Goal: Task Accomplishment & Management: Manage account settings

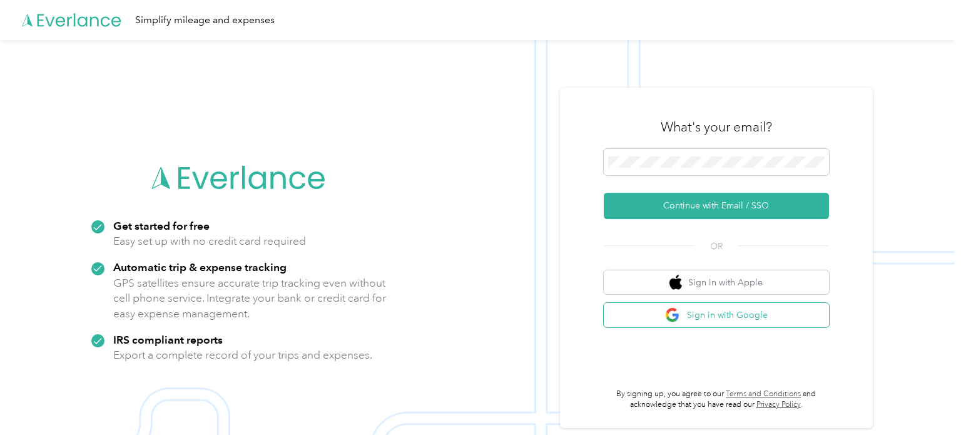
click at [732, 311] on button "Sign in with Google" at bounding box center [716, 315] width 225 height 24
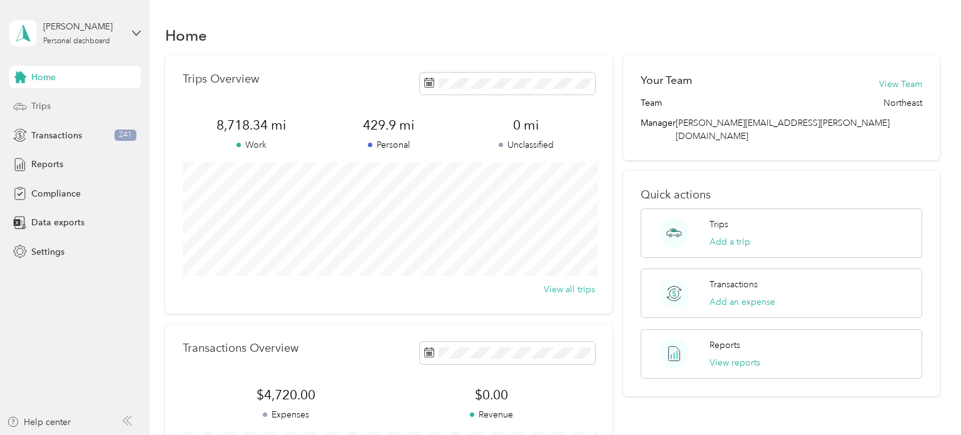
click at [42, 103] on span "Trips" at bounding box center [40, 106] width 19 height 13
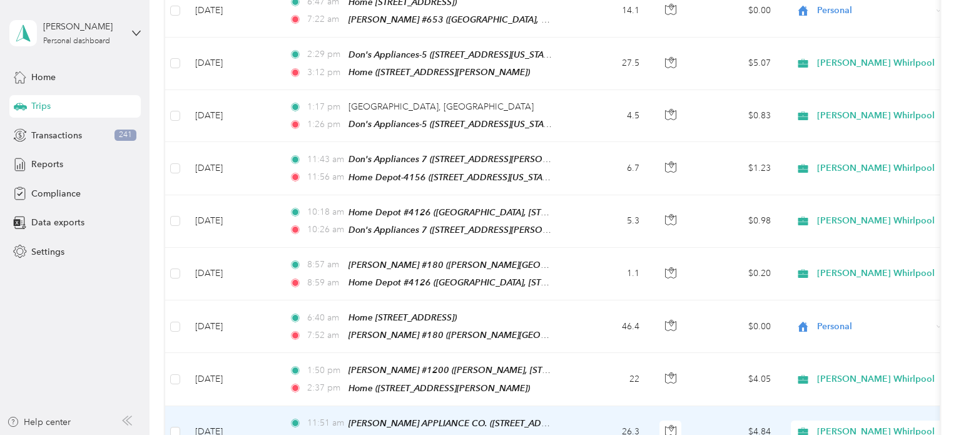
scroll to position [1276, 0]
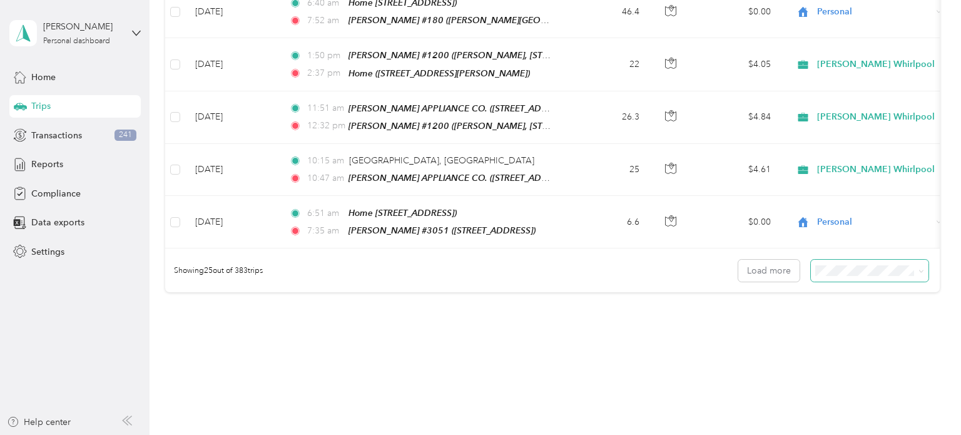
click at [878, 260] on span at bounding box center [870, 271] width 118 height 22
click at [841, 310] on li "100 per load" at bounding box center [876, 307] width 118 height 22
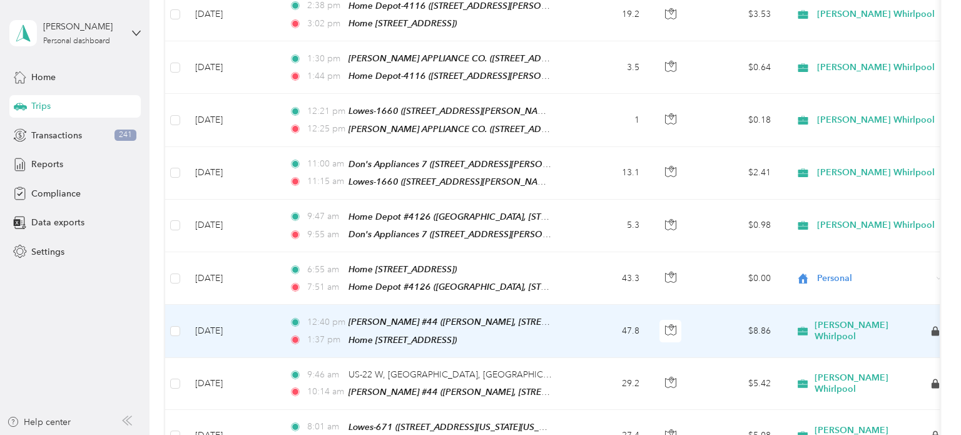
scroll to position [2064, 0]
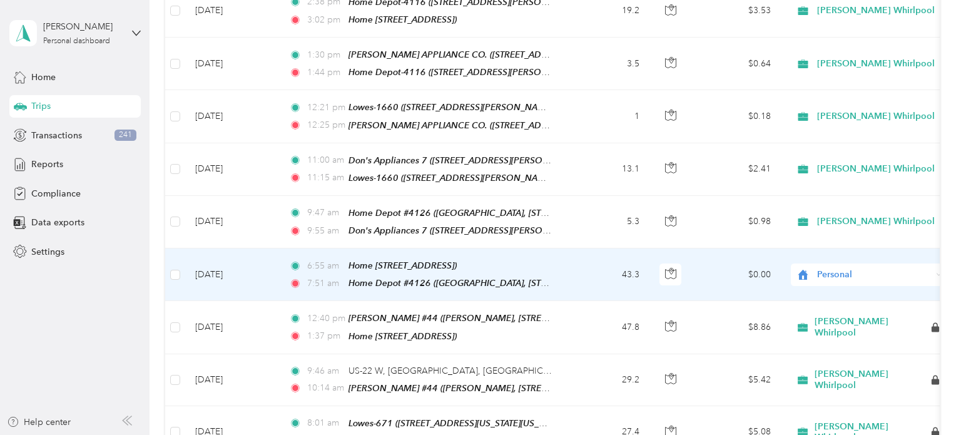
click at [874, 268] on span "Personal" at bounding box center [874, 275] width 115 height 14
click at [844, 247] on span "[PERSON_NAME] Whirlpool" at bounding box center [881, 249] width 118 height 13
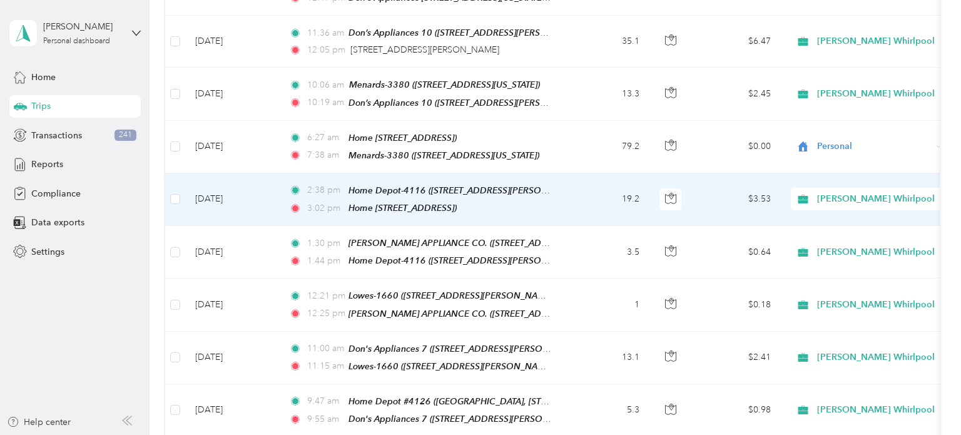
scroll to position [1870, 0]
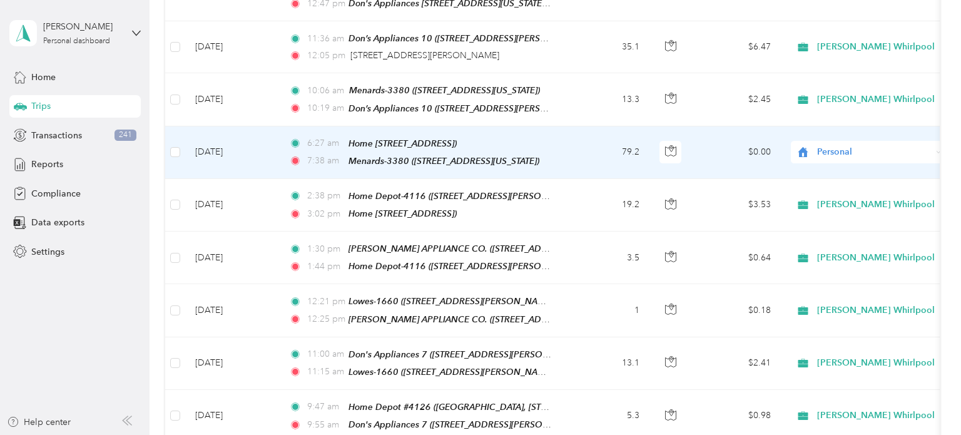
click at [916, 145] on span "Personal" at bounding box center [874, 152] width 115 height 14
click at [892, 129] on span "[PERSON_NAME] Whirlpool" at bounding box center [881, 134] width 118 height 13
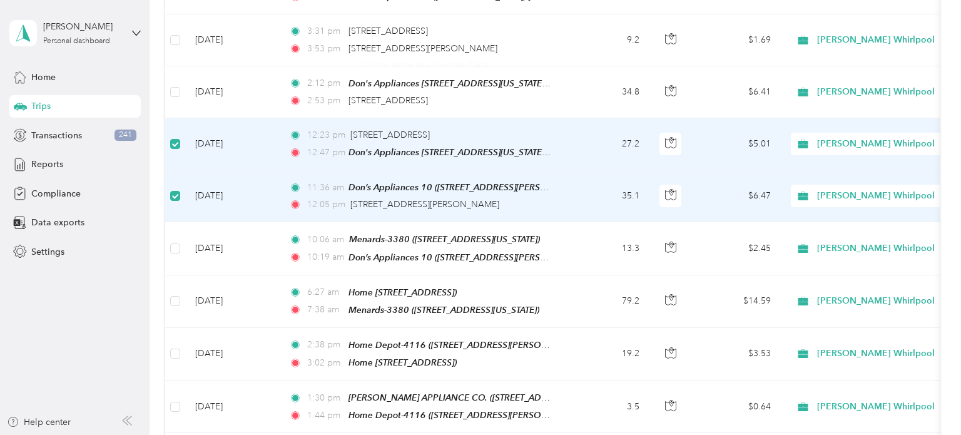
scroll to position [0, 0]
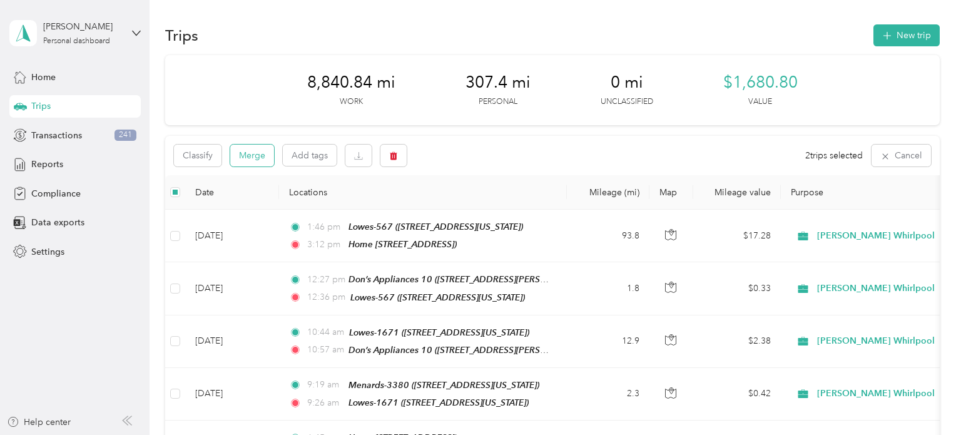
click at [260, 157] on button "Merge" at bounding box center [252, 156] width 44 height 22
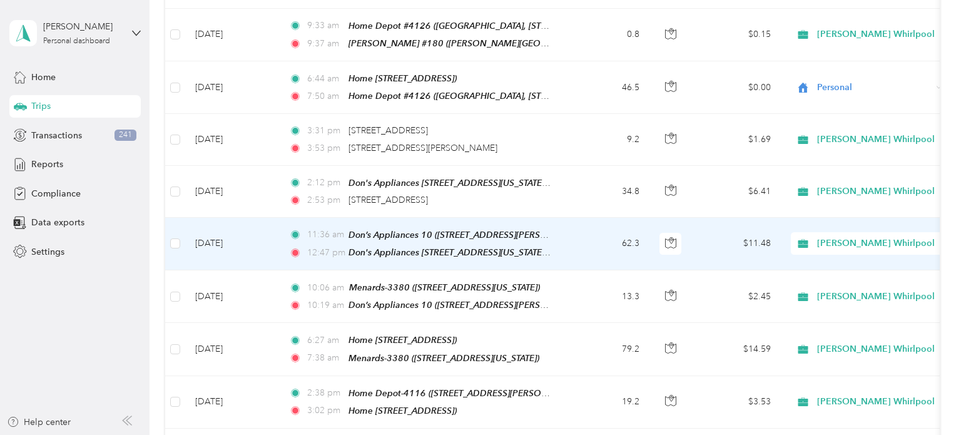
scroll to position [1615, 0]
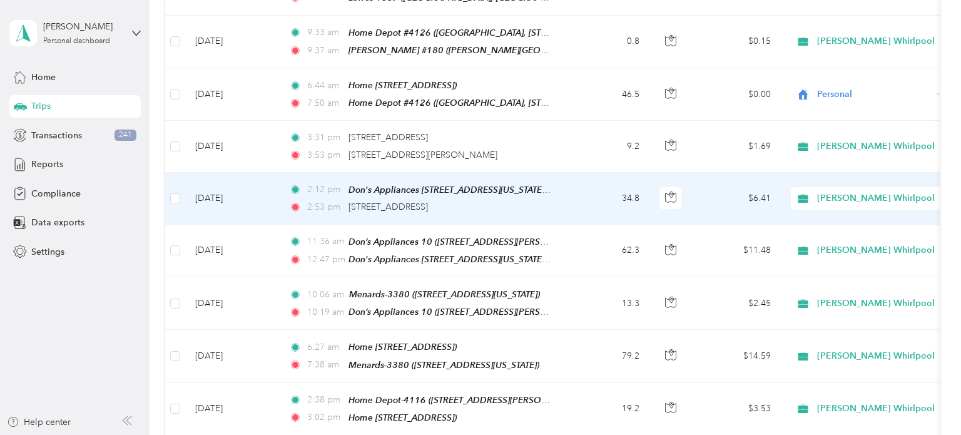
click at [584, 173] on td "34.8" at bounding box center [608, 199] width 83 height 52
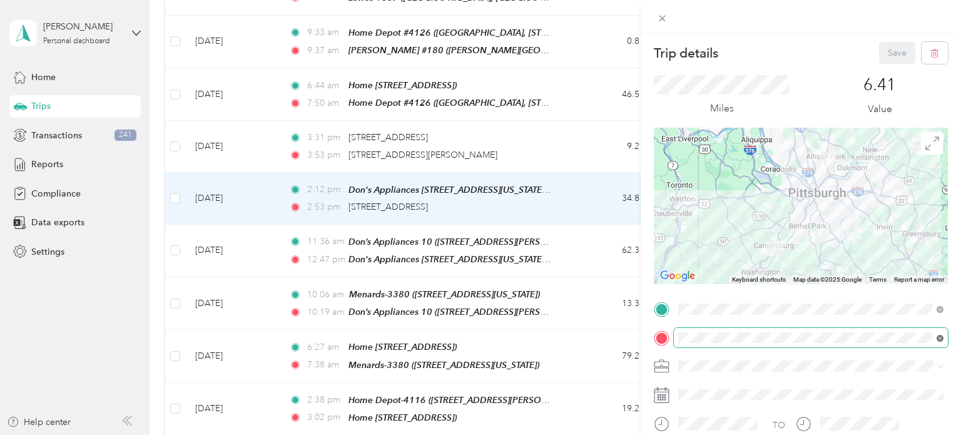
click at [939, 338] on icon at bounding box center [940, 338] width 3 height 3
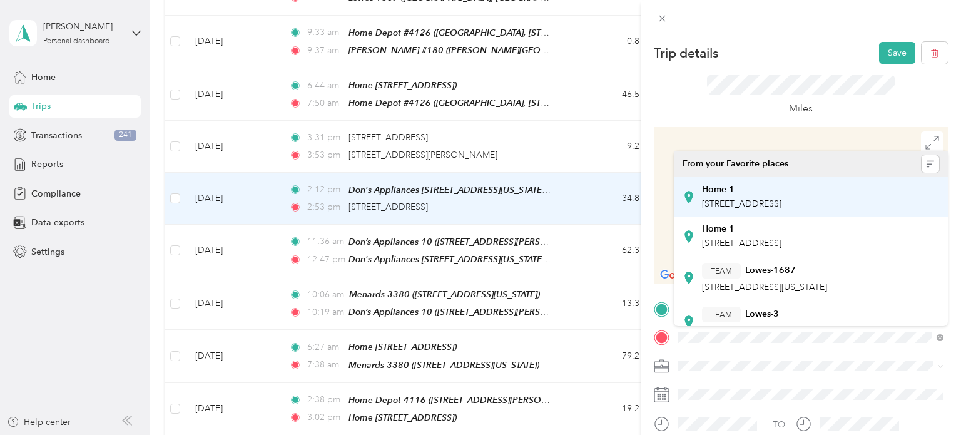
click at [771, 193] on div "Home 1" at bounding box center [741, 189] width 79 height 11
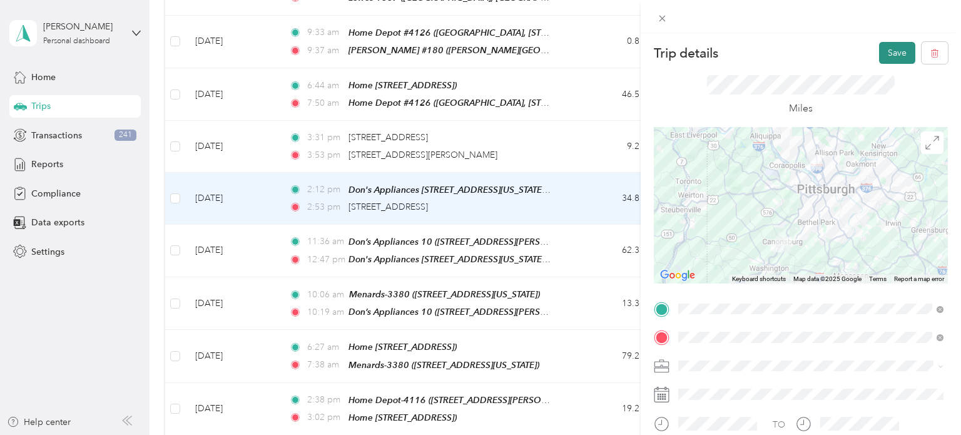
click at [897, 46] on button "Save" at bounding box center [897, 53] width 36 height 22
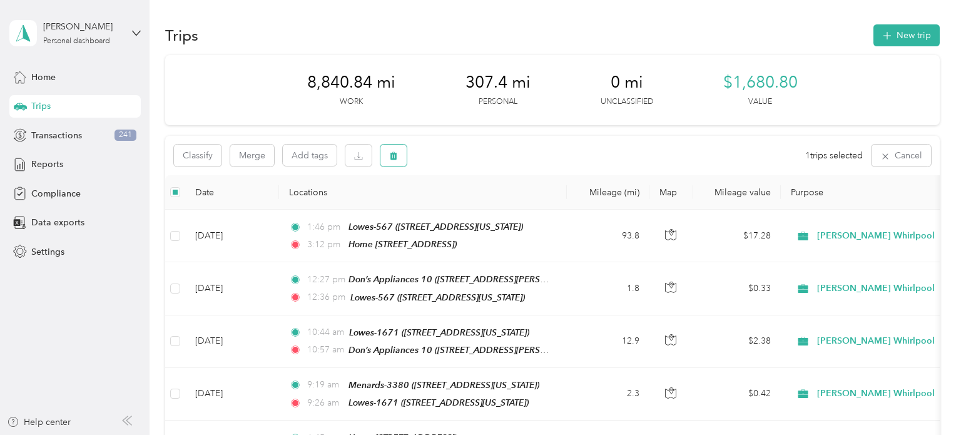
click at [396, 159] on icon "button" at bounding box center [394, 156] width 8 height 8
click at [489, 208] on button "Yes" at bounding box center [486, 208] width 24 height 20
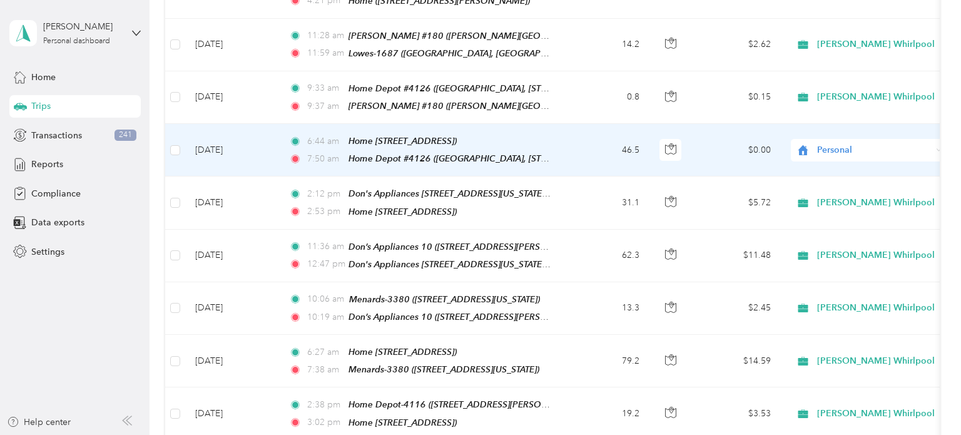
scroll to position [1544, 0]
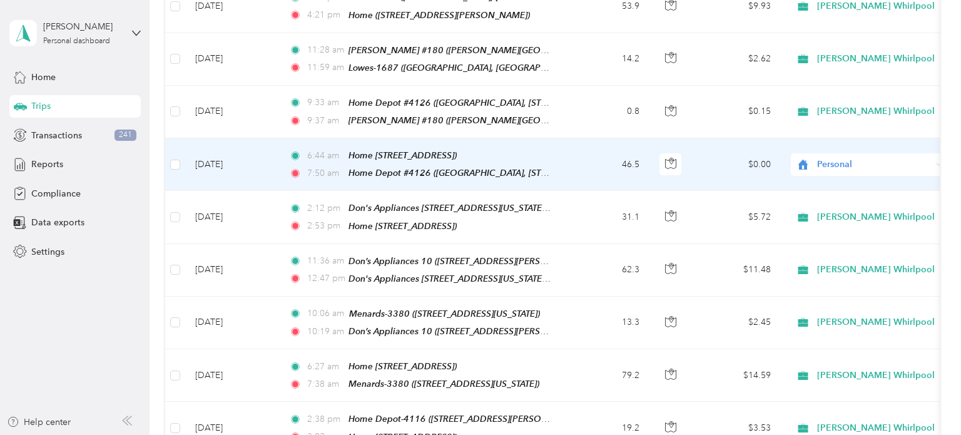
click at [904, 158] on span "Personal" at bounding box center [874, 165] width 115 height 14
click at [885, 147] on span "[PERSON_NAME] Whirlpool" at bounding box center [881, 152] width 118 height 13
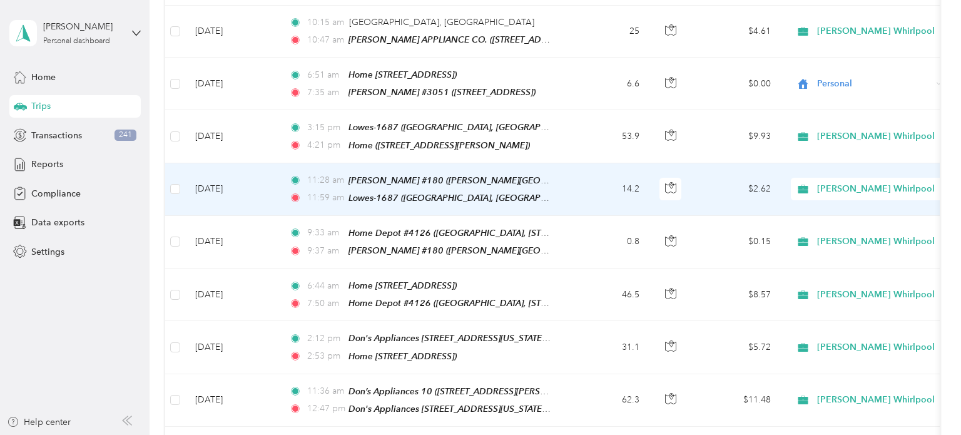
scroll to position [1394, 0]
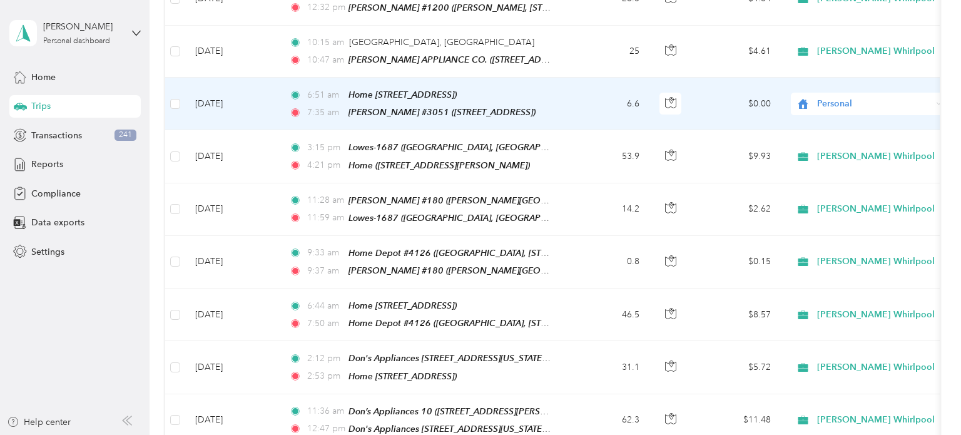
click at [898, 97] on span "Personal" at bounding box center [874, 104] width 115 height 14
click at [877, 98] on span "[PERSON_NAME] Whirlpool" at bounding box center [881, 97] width 118 height 13
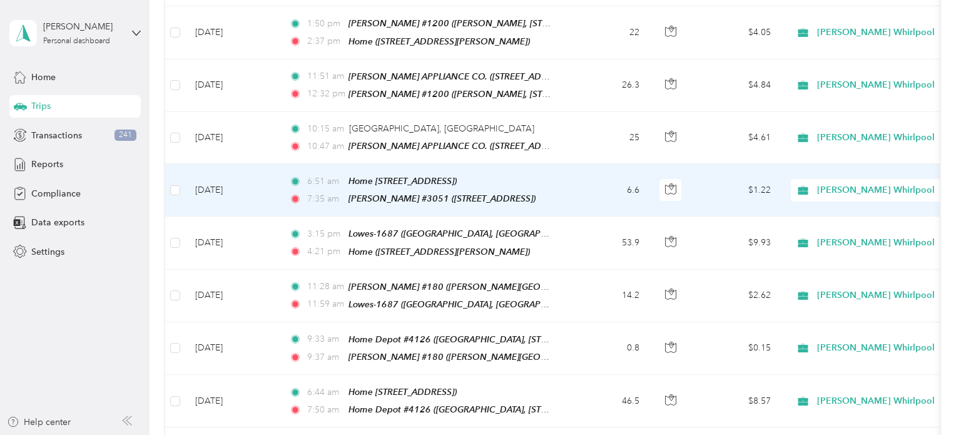
scroll to position [1303, 0]
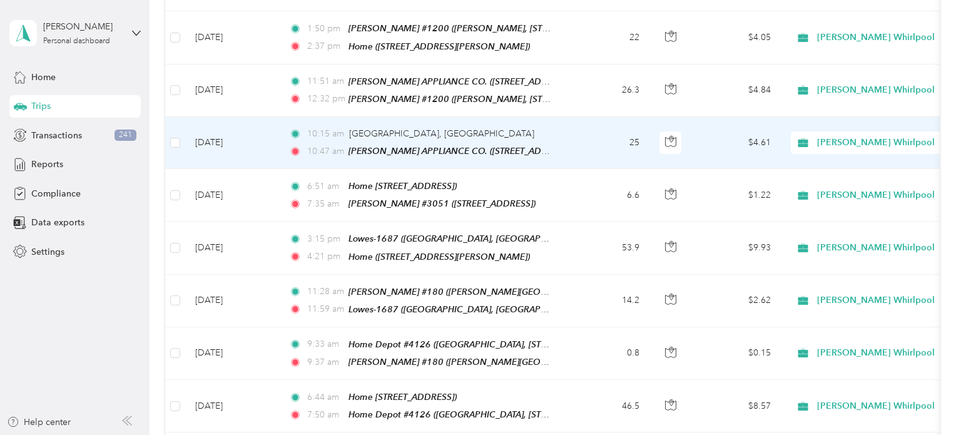
click at [570, 117] on td "25" at bounding box center [608, 143] width 83 height 52
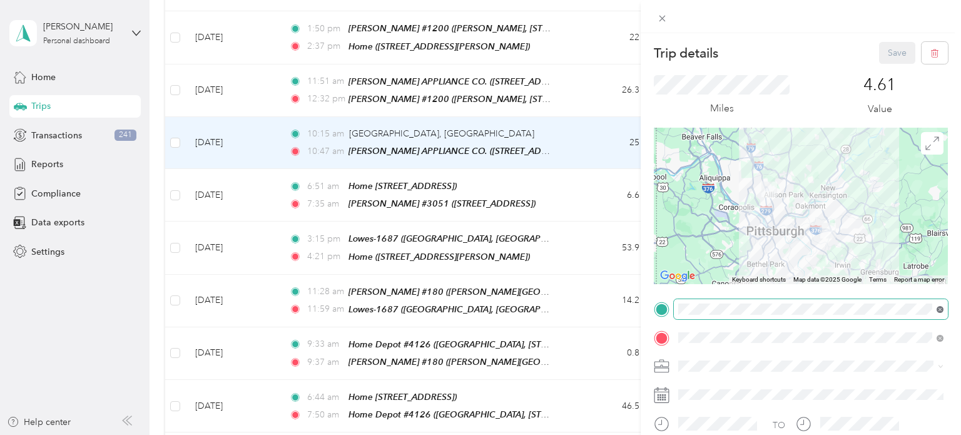
click at [939, 307] on icon at bounding box center [940, 309] width 7 height 7
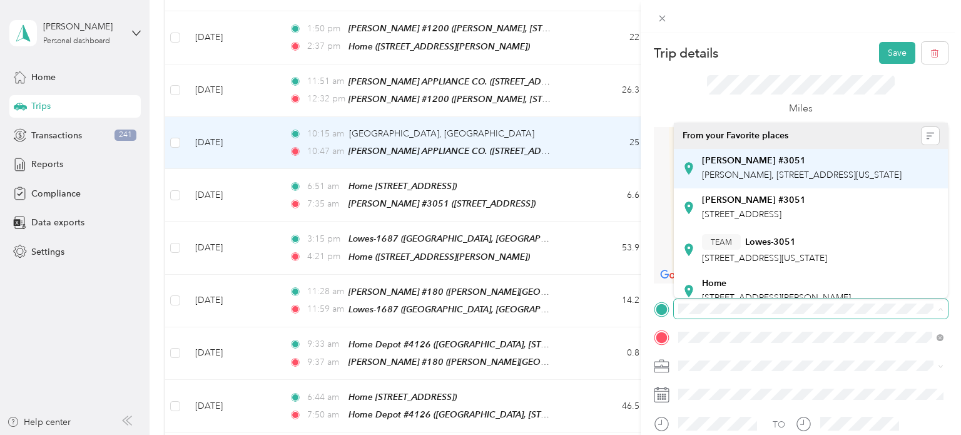
click at [801, 171] on span "[PERSON_NAME], [STREET_ADDRESS][US_STATE]" at bounding box center [802, 175] width 200 height 11
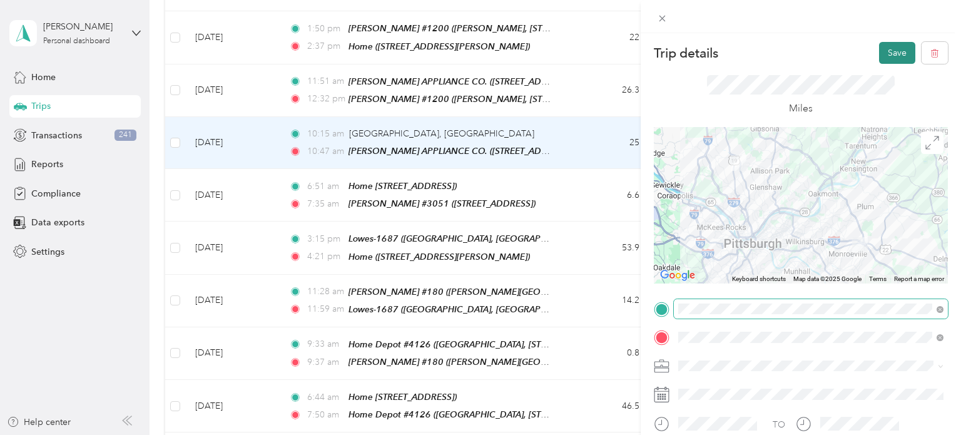
click at [896, 49] on button "Save" at bounding box center [897, 53] width 36 height 22
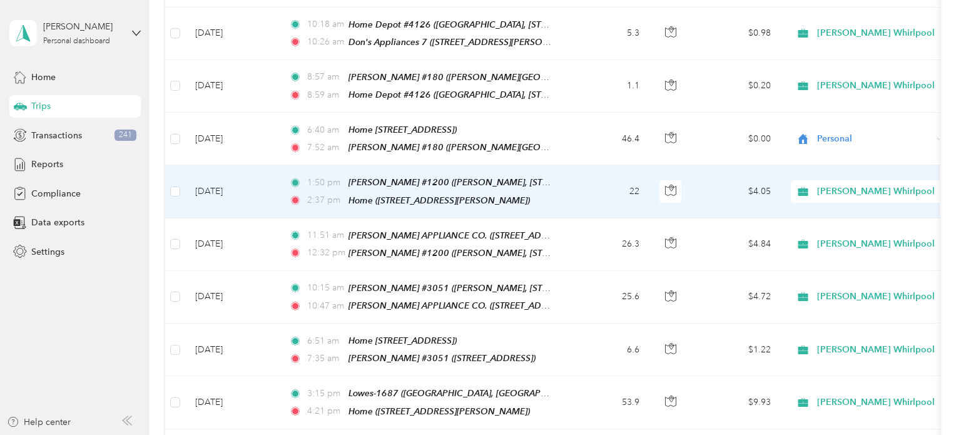
scroll to position [1148, 0]
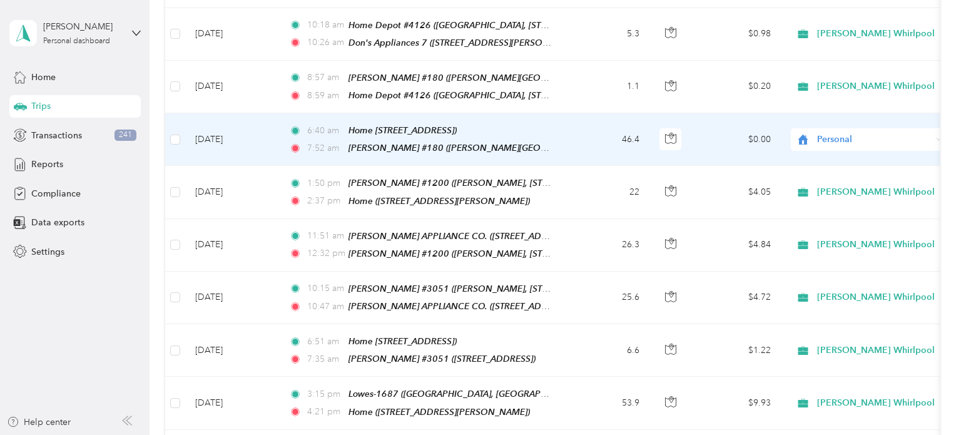
click at [864, 133] on span "Personal" at bounding box center [874, 140] width 115 height 14
click at [857, 139] on span "[PERSON_NAME] Whirlpool" at bounding box center [881, 137] width 118 height 13
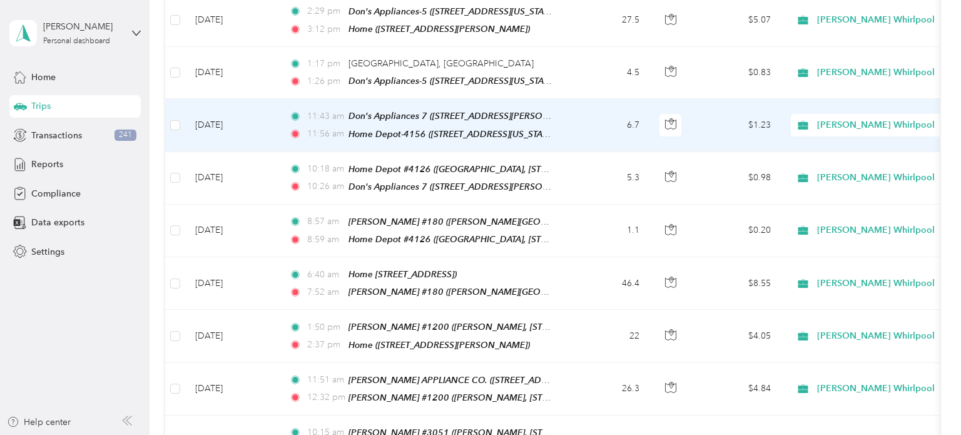
scroll to position [996, 0]
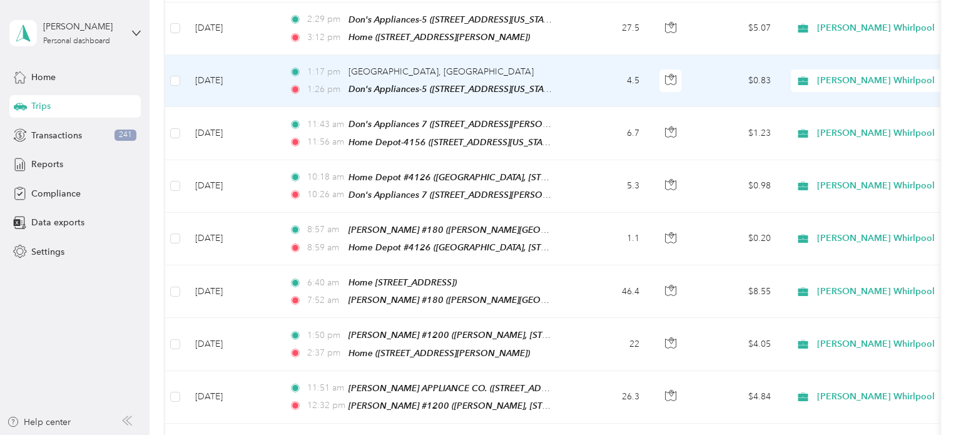
click at [571, 64] on td "4.5" at bounding box center [608, 81] width 83 height 52
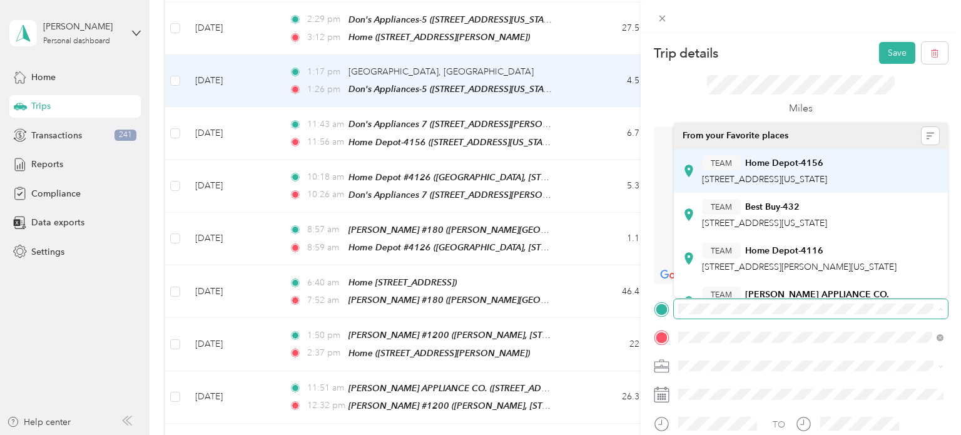
click at [827, 174] on span "[STREET_ADDRESS][US_STATE]" at bounding box center [764, 179] width 125 height 11
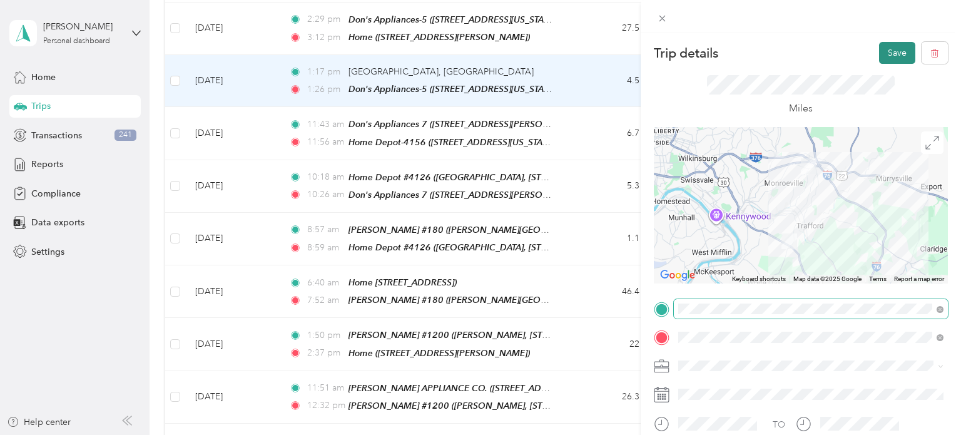
click at [890, 58] on button "Save" at bounding box center [897, 53] width 36 height 22
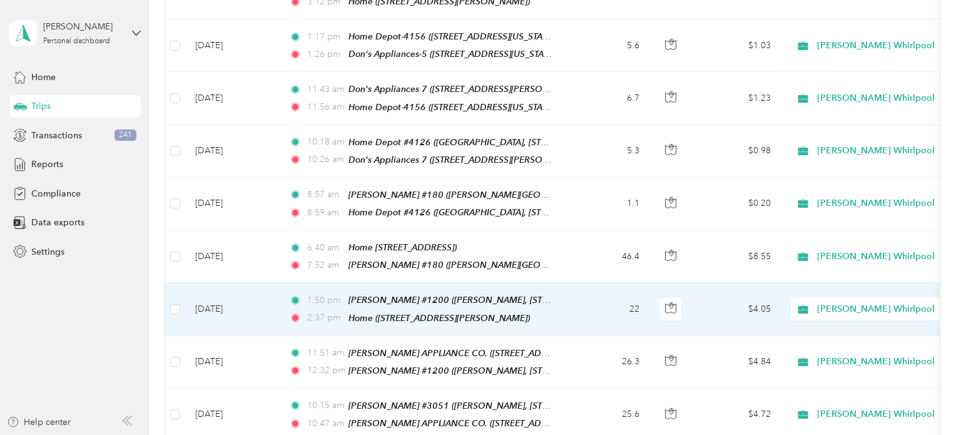
scroll to position [1032, 0]
click at [580, 283] on td "22" at bounding box center [608, 309] width 83 height 53
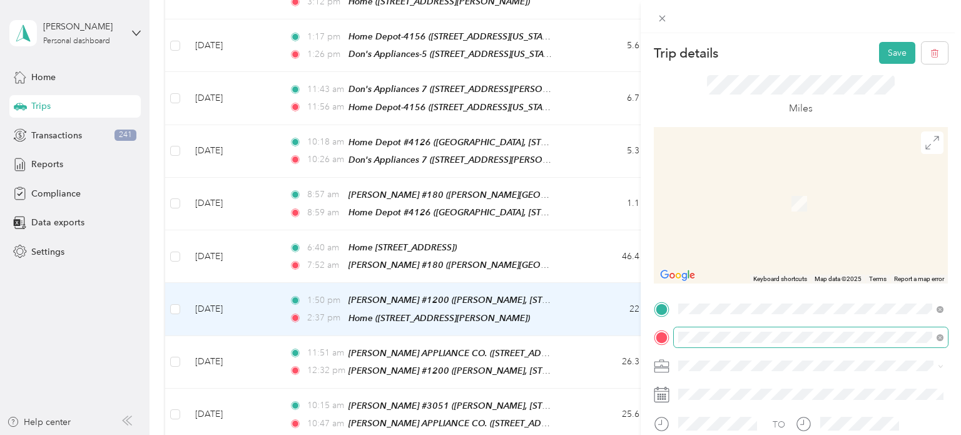
click at [758, 199] on span "[STREET_ADDRESS]" at bounding box center [741, 203] width 79 height 11
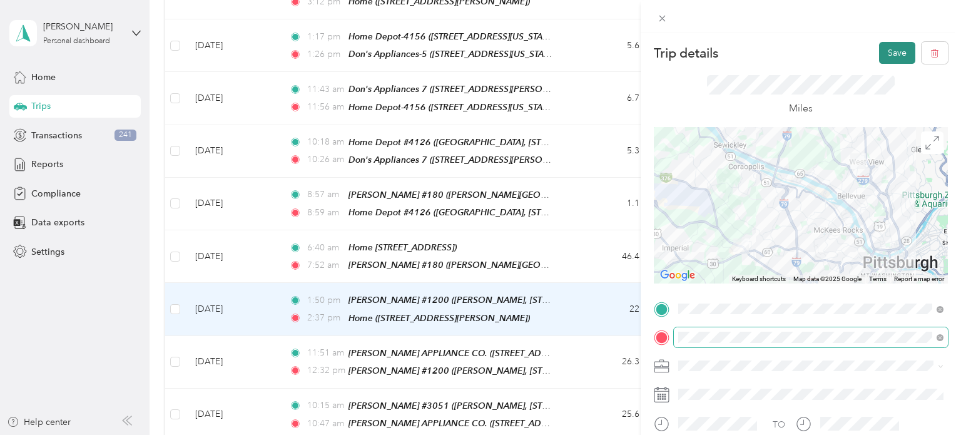
click at [887, 58] on button "Save" at bounding box center [897, 53] width 36 height 22
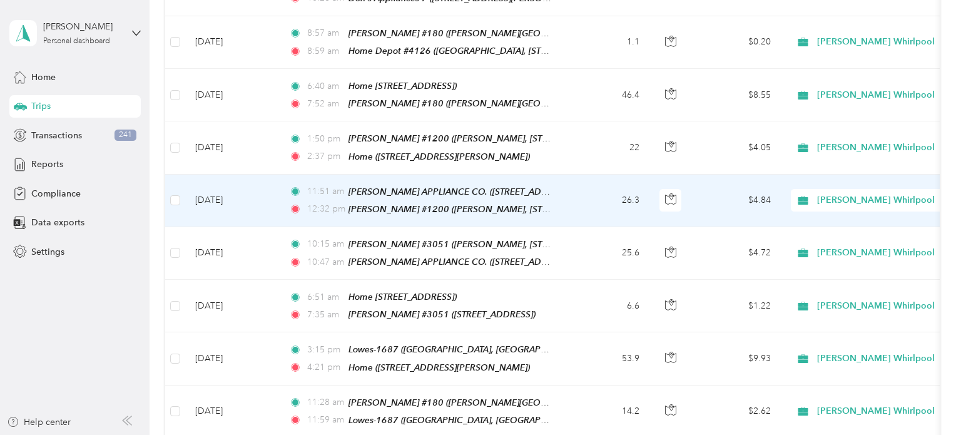
scroll to position [1194, 0]
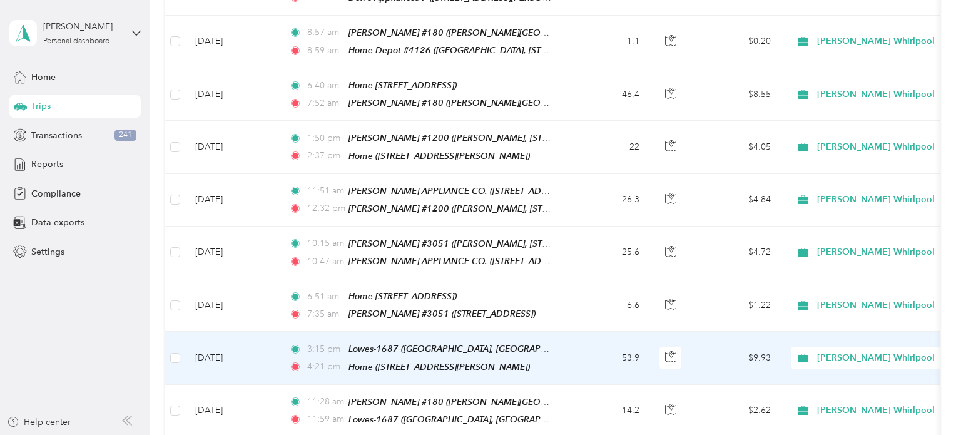
click at [583, 339] on td "53.9" at bounding box center [608, 358] width 83 height 53
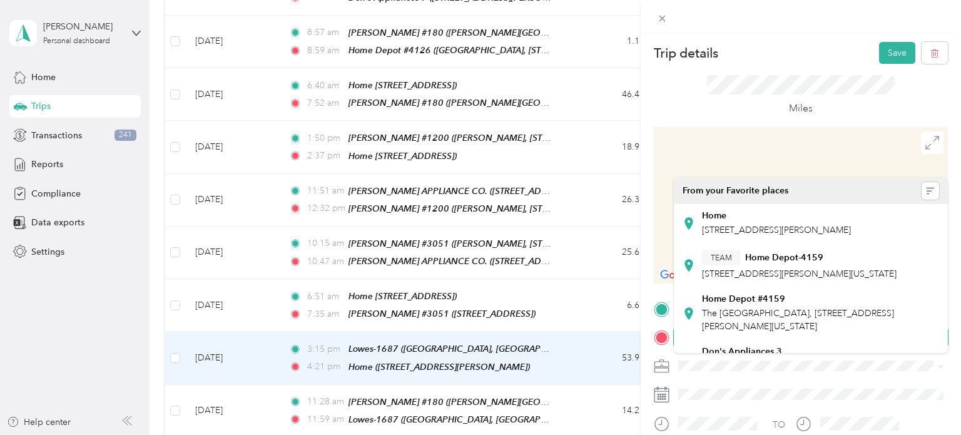
scroll to position [212, 0]
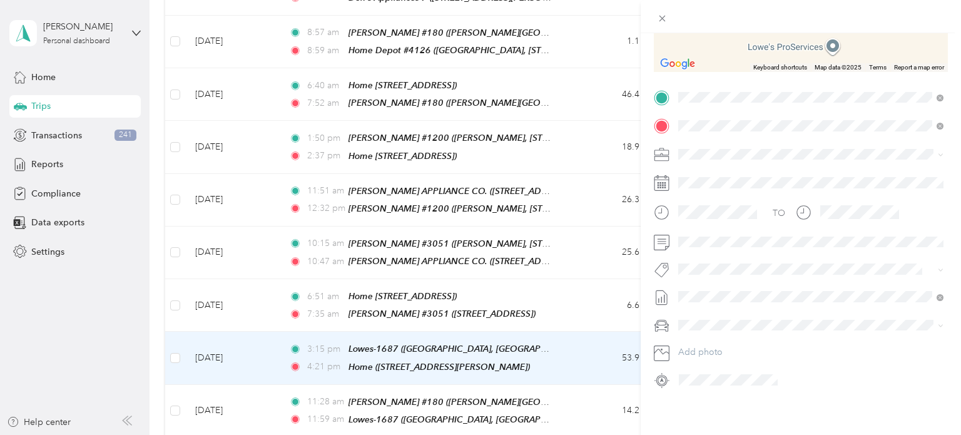
click at [782, 185] on span "[STREET_ADDRESS]" at bounding box center [741, 189] width 79 height 11
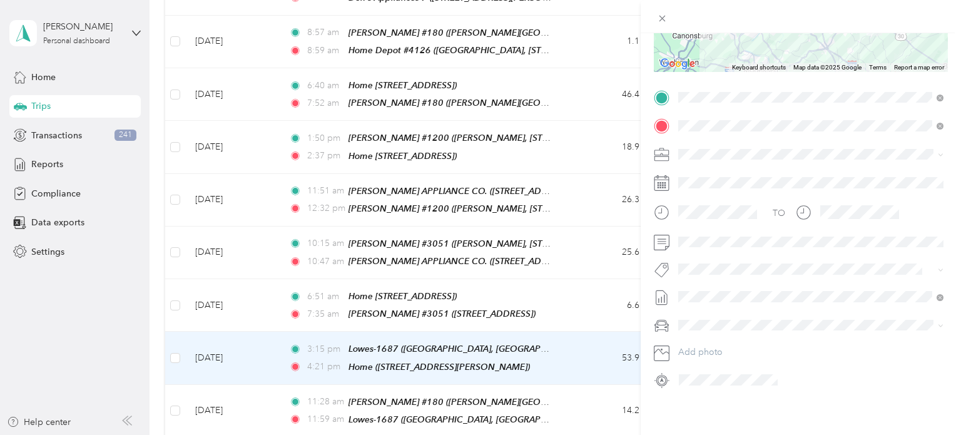
scroll to position [0, 0]
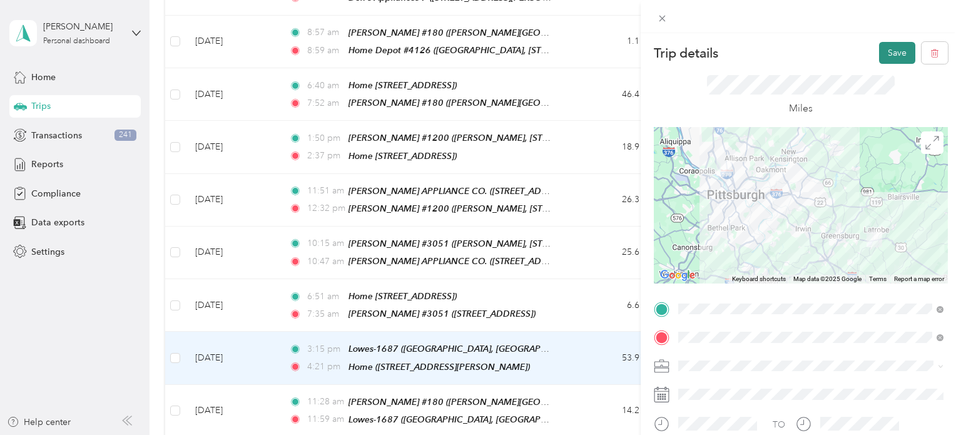
click at [892, 55] on button "Save" at bounding box center [897, 53] width 36 height 22
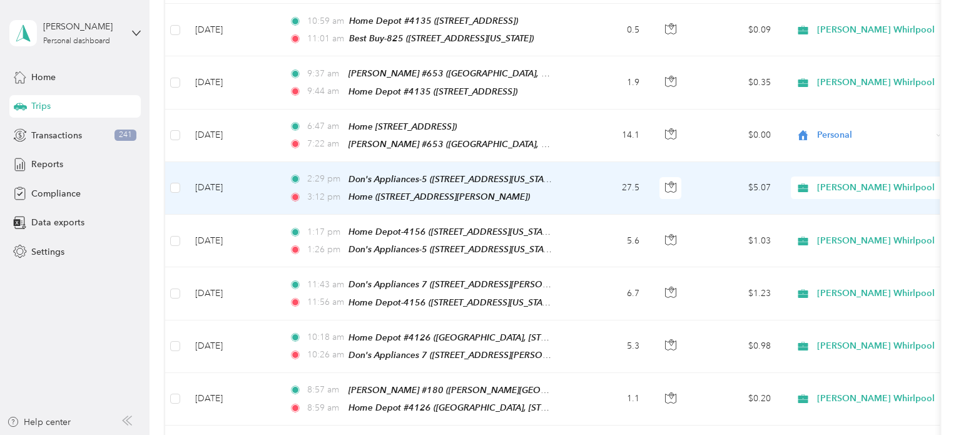
scroll to position [835, 0]
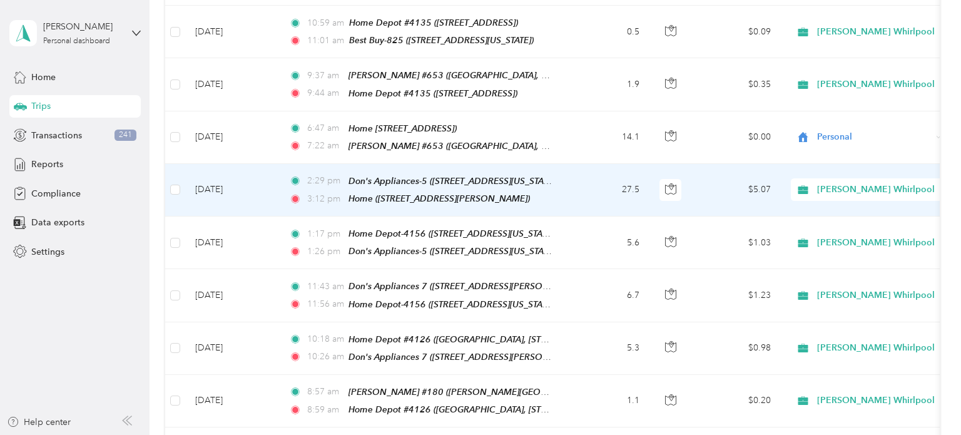
click at [577, 170] on td "27.5" at bounding box center [608, 190] width 83 height 53
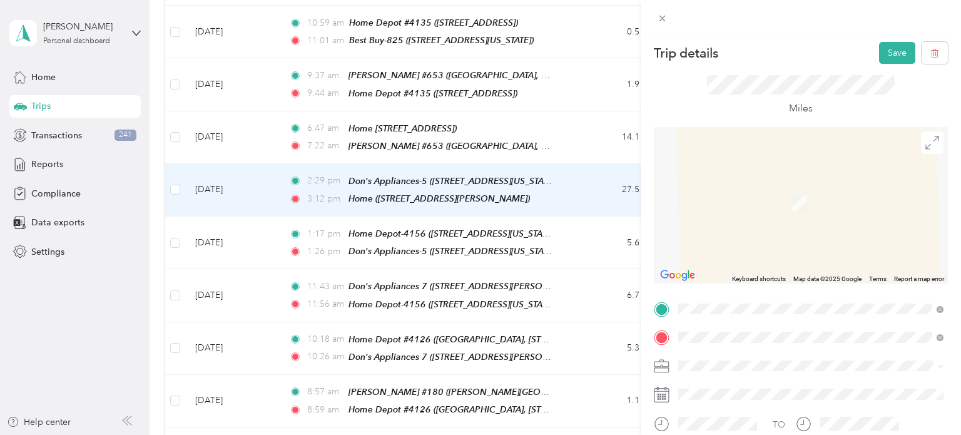
click at [782, 194] on div "Home [STREET_ADDRESS]" at bounding box center [741, 197] width 79 height 26
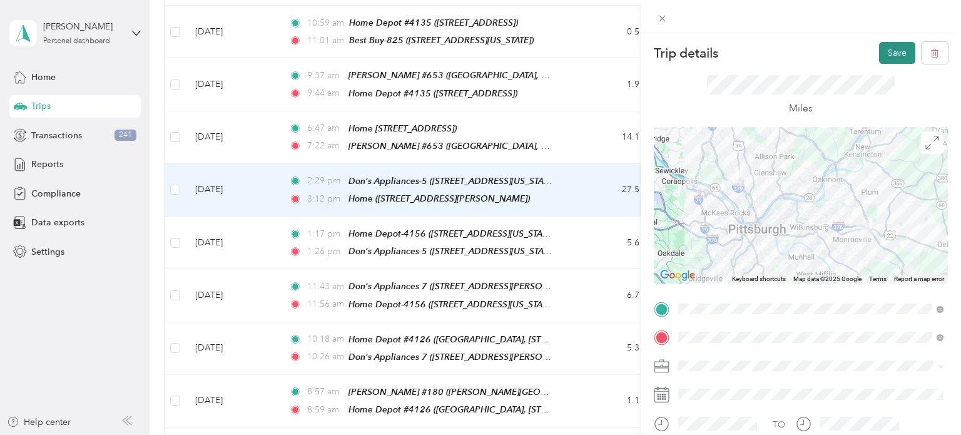
click at [902, 51] on button "Save" at bounding box center [897, 53] width 36 height 22
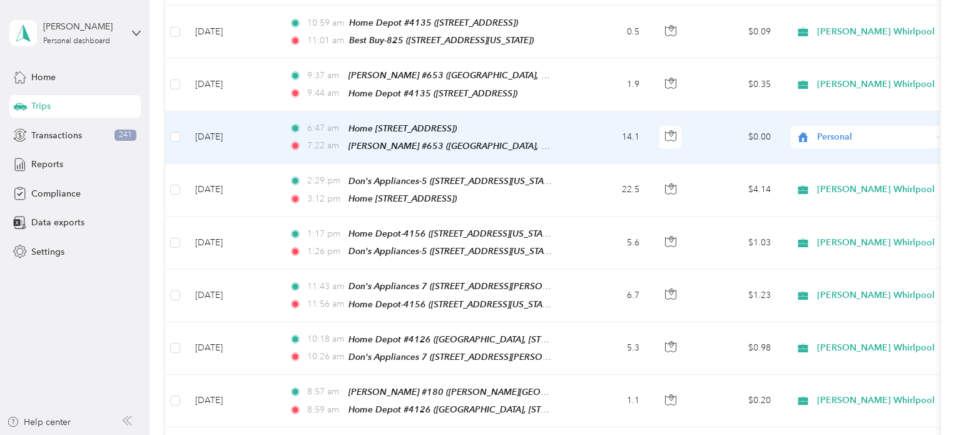
click at [880, 130] on span "Personal" at bounding box center [874, 137] width 115 height 14
click at [865, 141] on span "[PERSON_NAME] Whirlpool" at bounding box center [881, 142] width 118 height 13
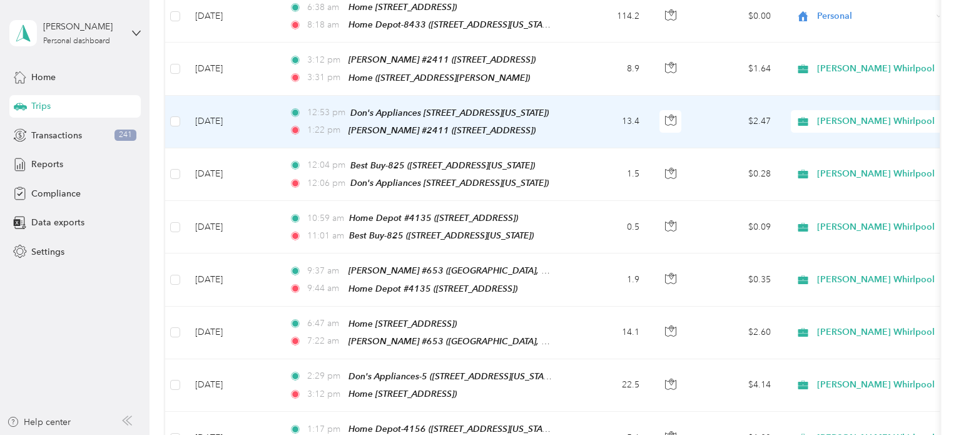
scroll to position [636, 0]
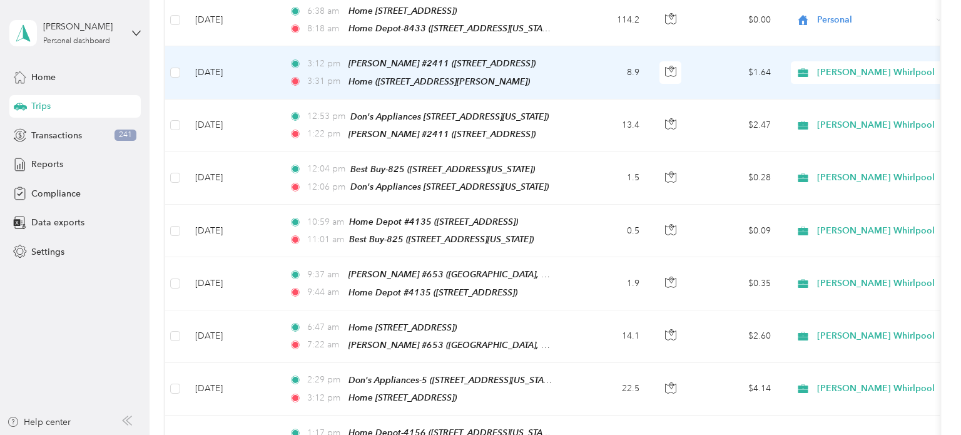
click at [563, 63] on td "3:12 pm [PERSON_NAME] #2411 ([STREET_ADDRESS]) 3:31 pm Home ([STREET_ADDRESS][P…" at bounding box center [423, 72] width 288 height 53
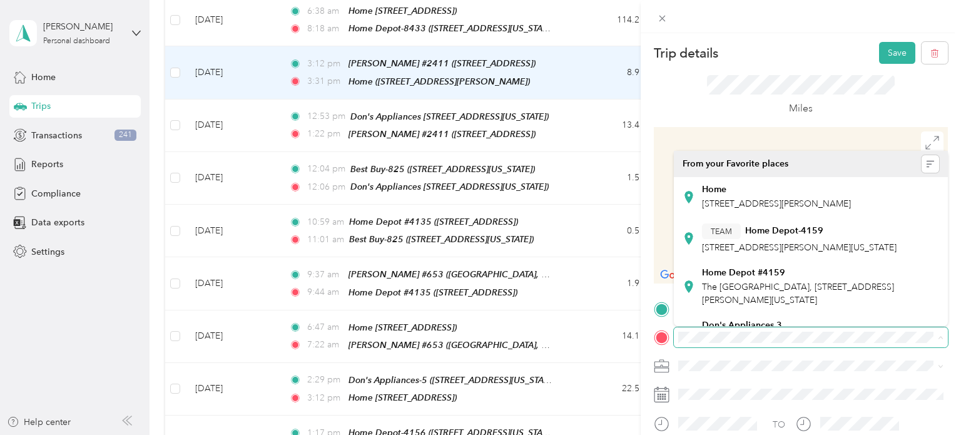
click at [785, 344] on span at bounding box center [811, 337] width 274 height 20
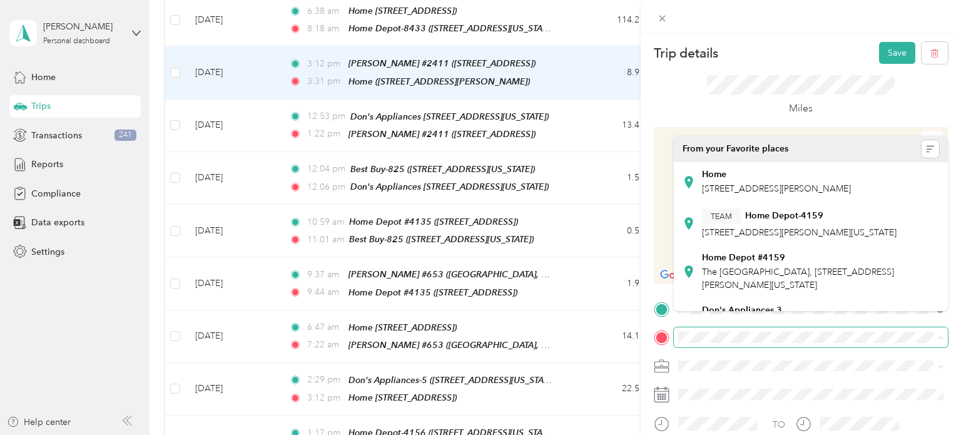
scroll to position [212, 0]
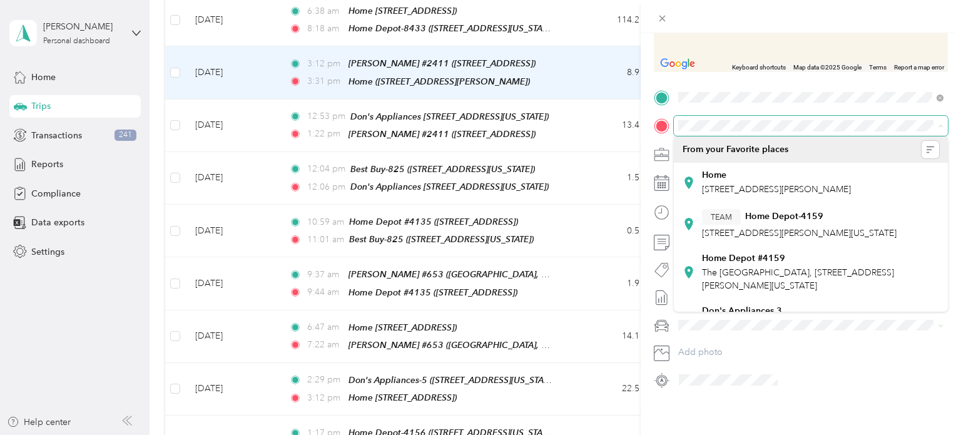
click at [806, 118] on span at bounding box center [811, 126] width 274 height 20
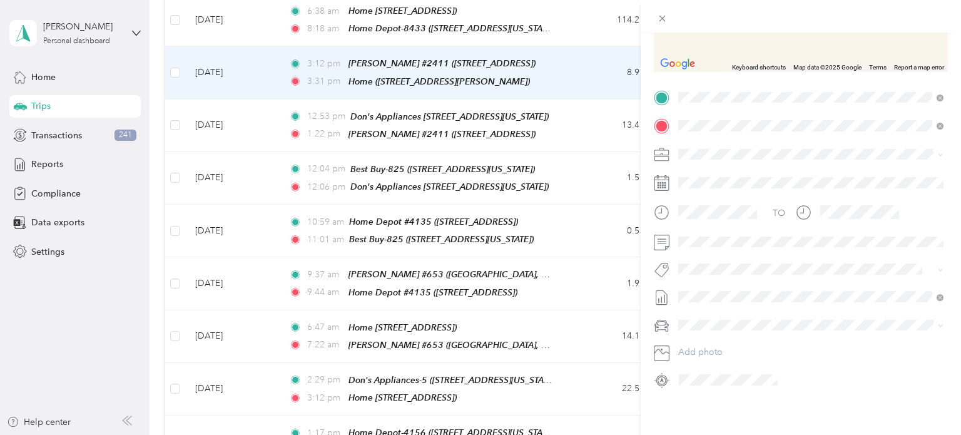
click at [782, 175] on div "Home 1" at bounding box center [741, 175] width 79 height 11
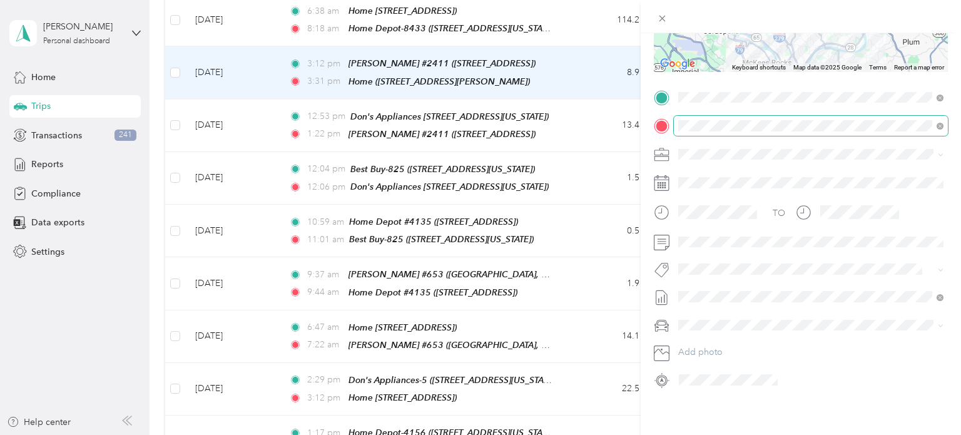
scroll to position [0, 0]
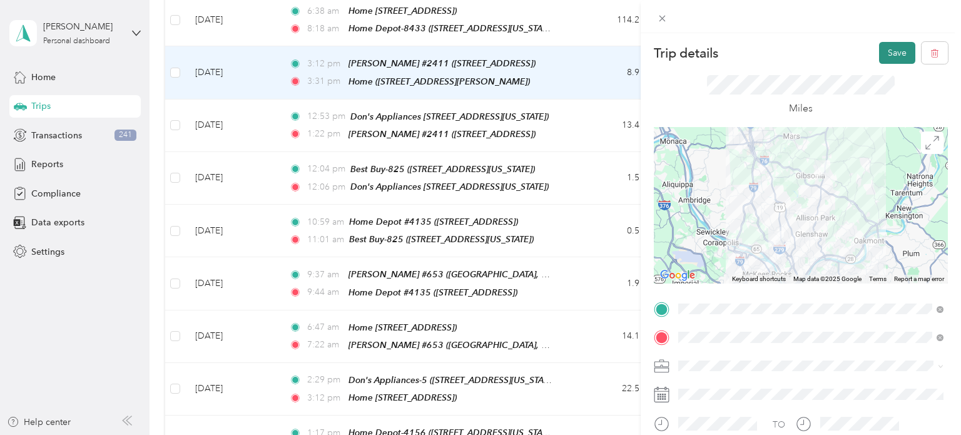
click at [901, 47] on button "Save" at bounding box center [897, 53] width 36 height 22
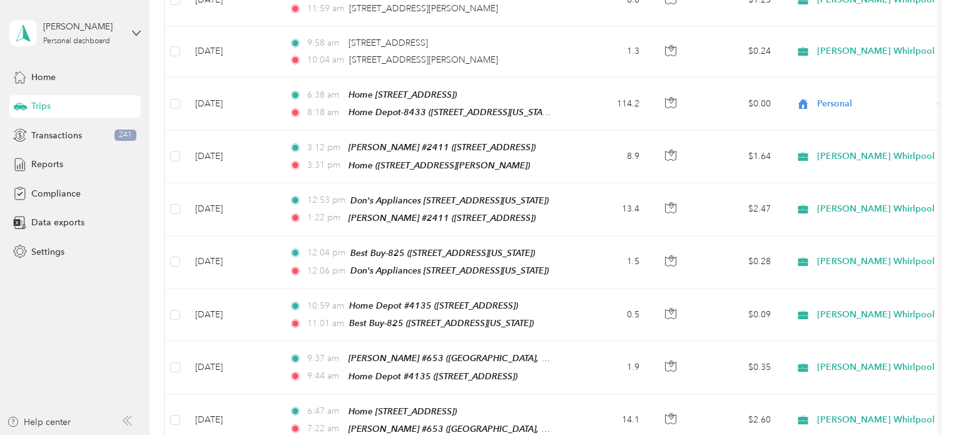
scroll to position [552, 0]
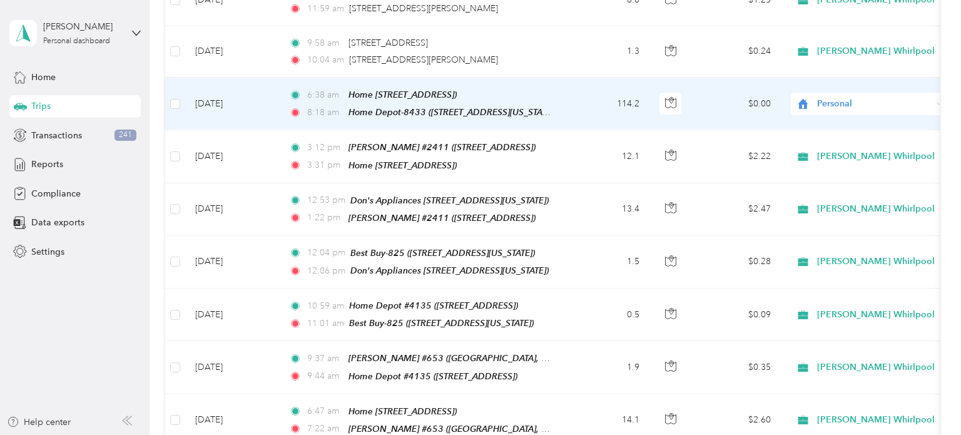
click at [892, 97] on span "Personal" at bounding box center [874, 104] width 115 height 14
click at [864, 120] on span "[PERSON_NAME] Whirlpool" at bounding box center [881, 117] width 118 height 13
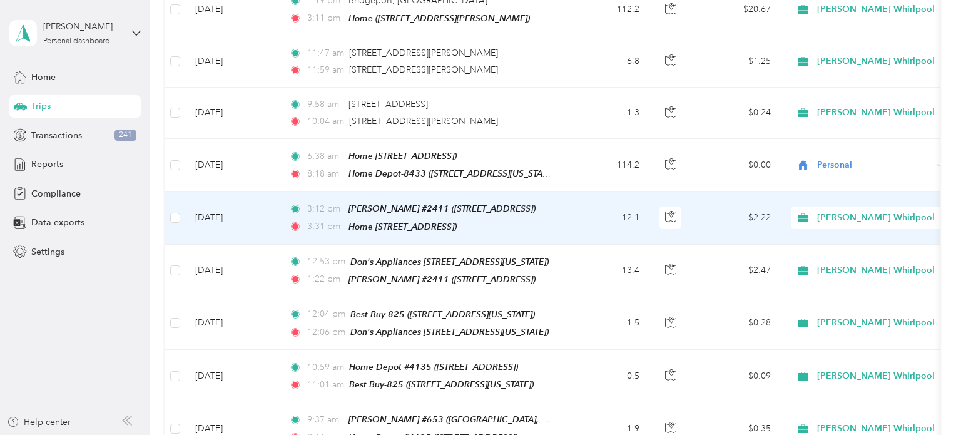
scroll to position [485, 0]
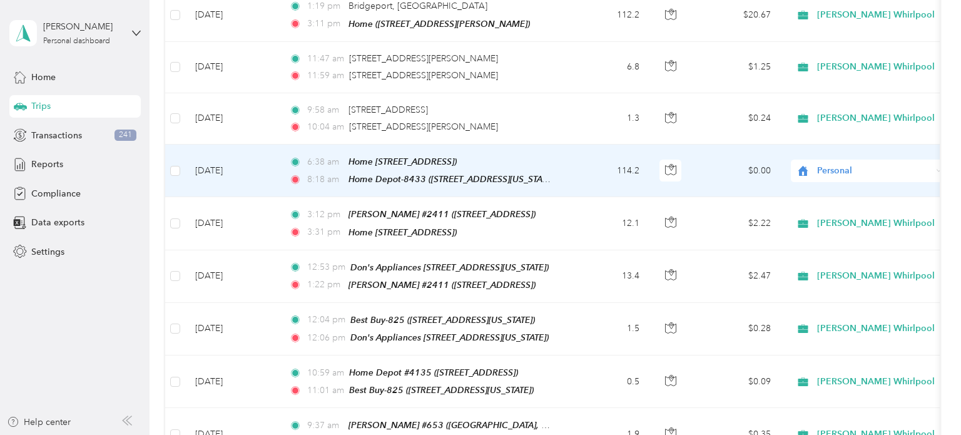
click at [915, 164] on span "Personal" at bounding box center [874, 171] width 115 height 14
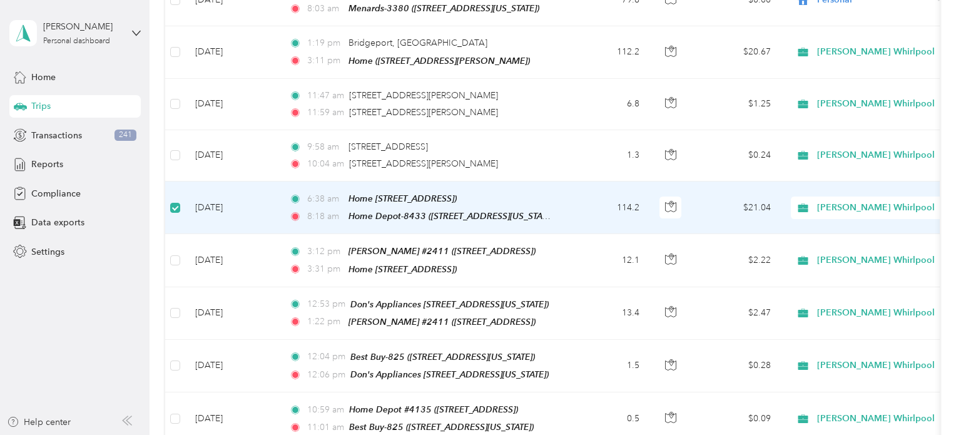
scroll to position [446, 0]
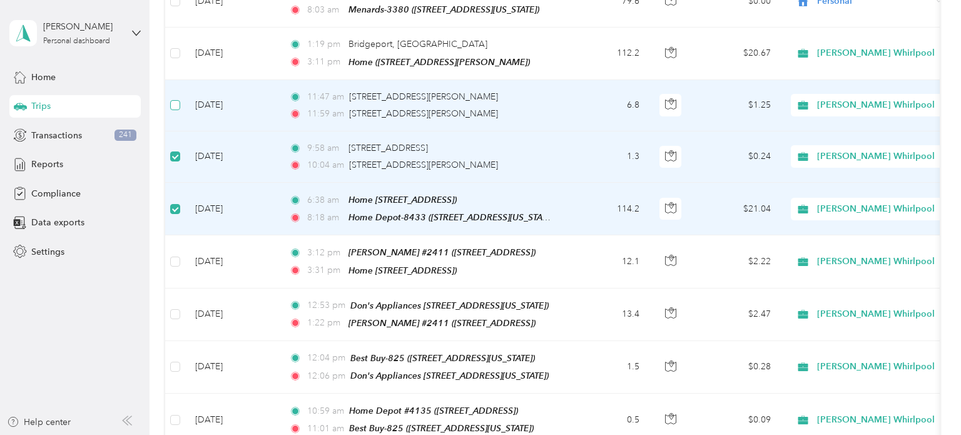
click at [175, 102] on label at bounding box center [175, 105] width 10 height 14
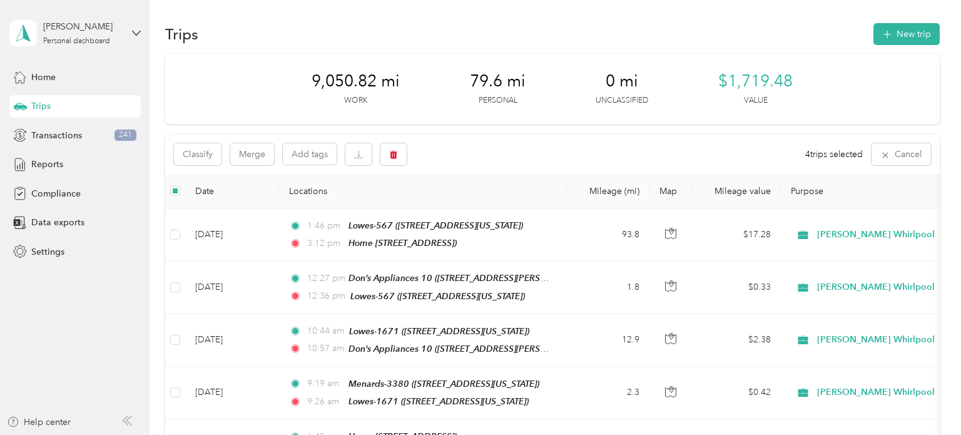
scroll to position [0, 0]
click at [390, 151] on icon "button" at bounding box center [393, 155] width 9 height 9
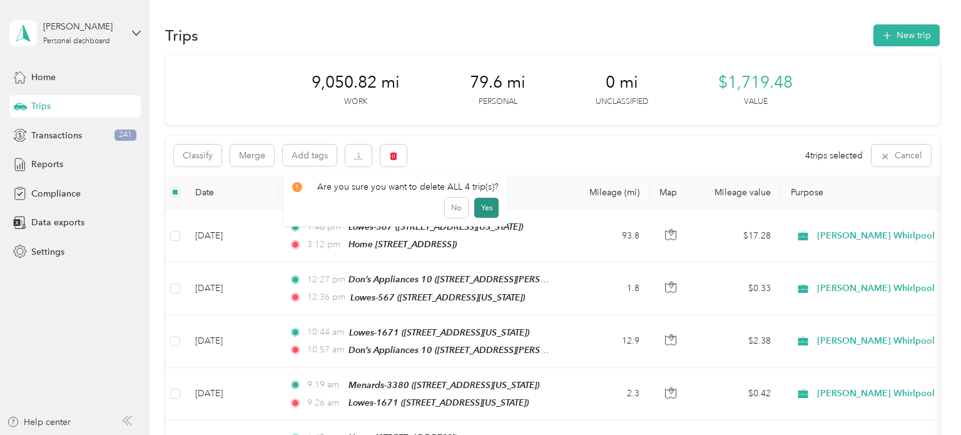
click at [485, 203] on button "Yes" at bounding box center [486, 208] width 24 height 20
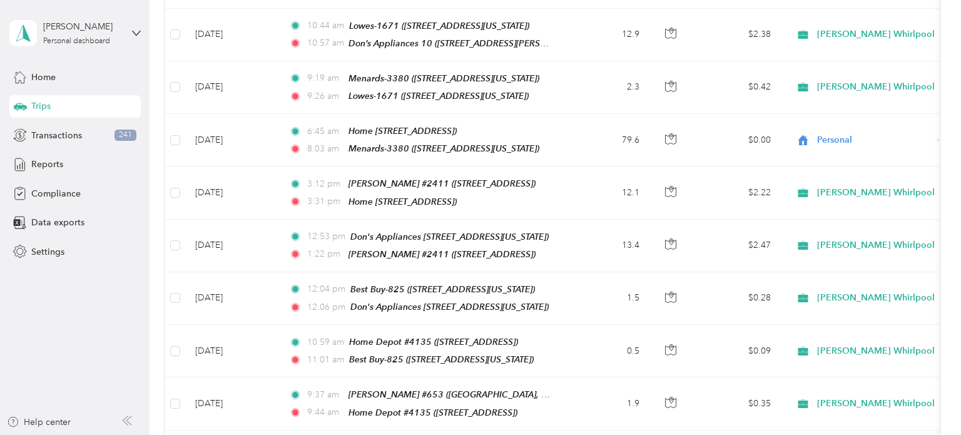
scroll to position [297, 0]
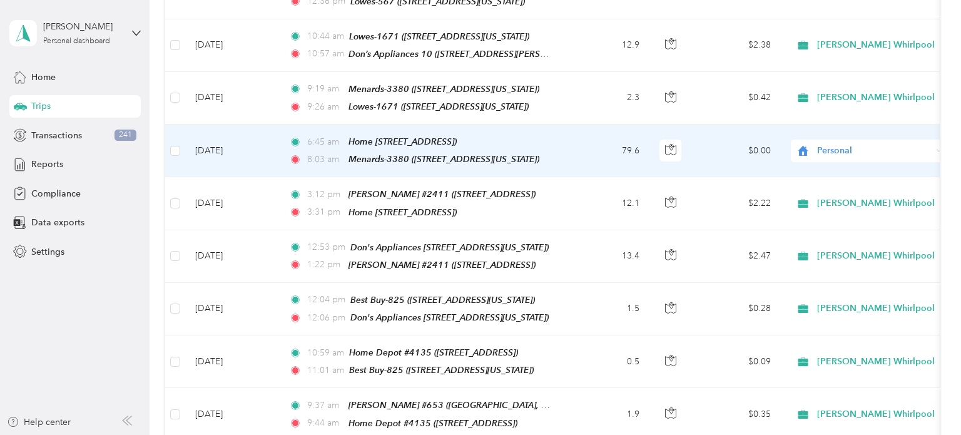
click at [874, 156] on td "Personal" at bounding box center [868, 151] width 175 height 53
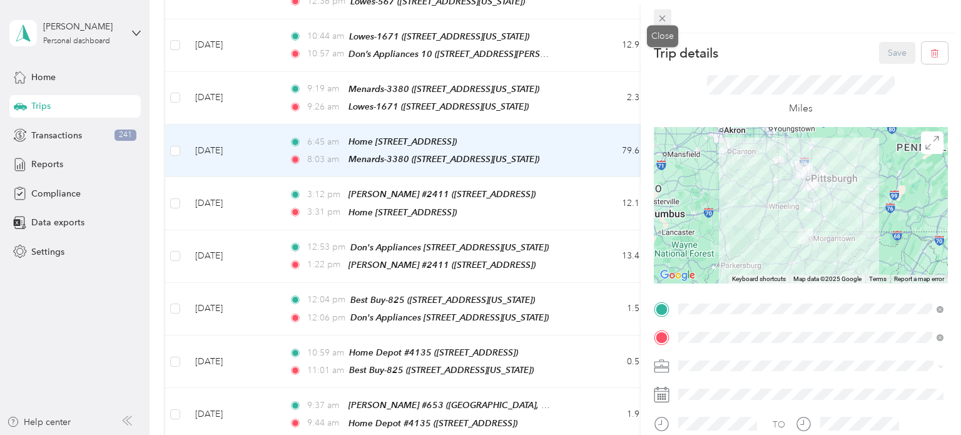
click at [666, 19] on icon at bounding box center [662, 18] width 11 height 11
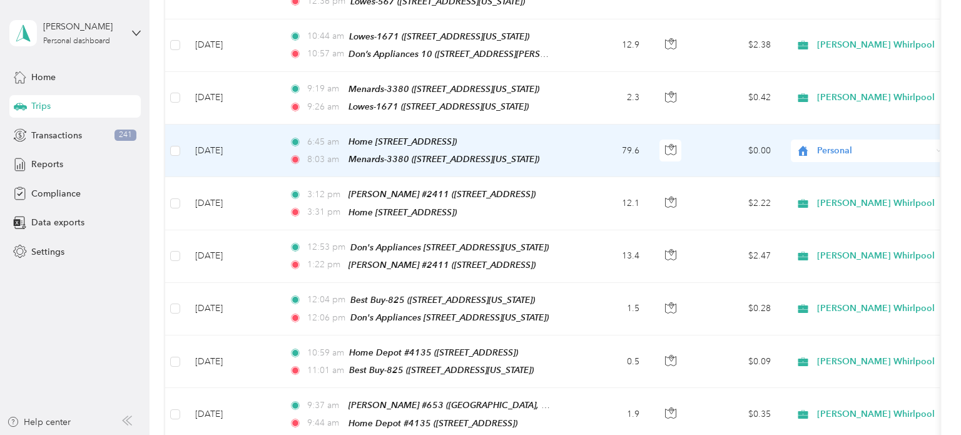
click at [906, 144] on span "Personal" at bounding box center [874, 151] width 115 height 14
click at [884, 160] on li "[PERSON_NAME] Whirlpool" at bounding box center [870, 167] width 158 height 22
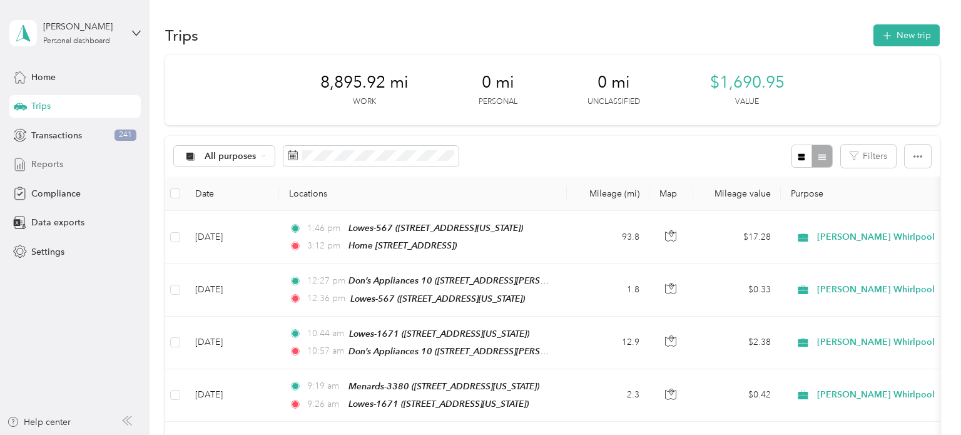
click at [49, 167] on span "Reports" at bounding box center [47, 164] width 32 height 13
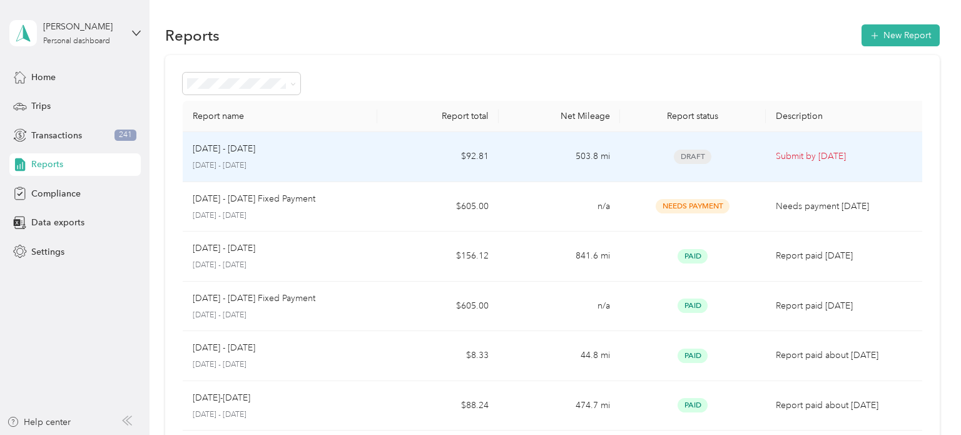
click at [824, 157] on p "Submit by [DATE]" at bounding box center [847, 157] width 142 height 14
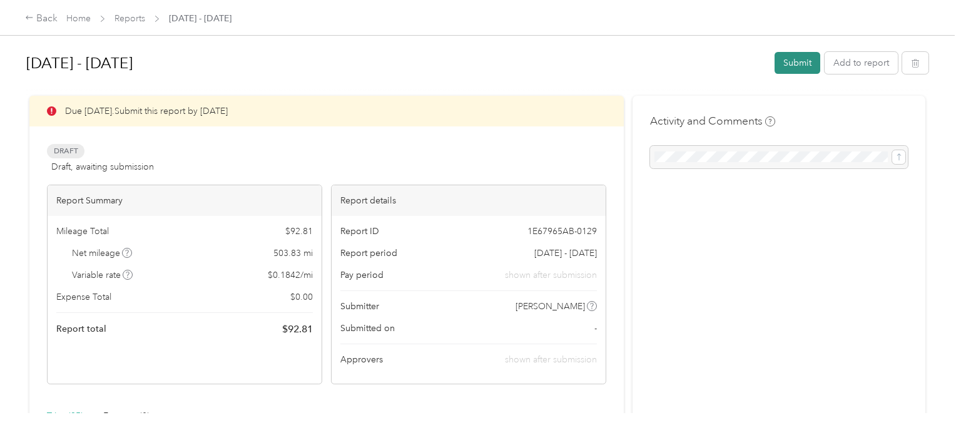
click at [805, 64] on button "Submit" at bounding box center [798, 63] width 46 height 22
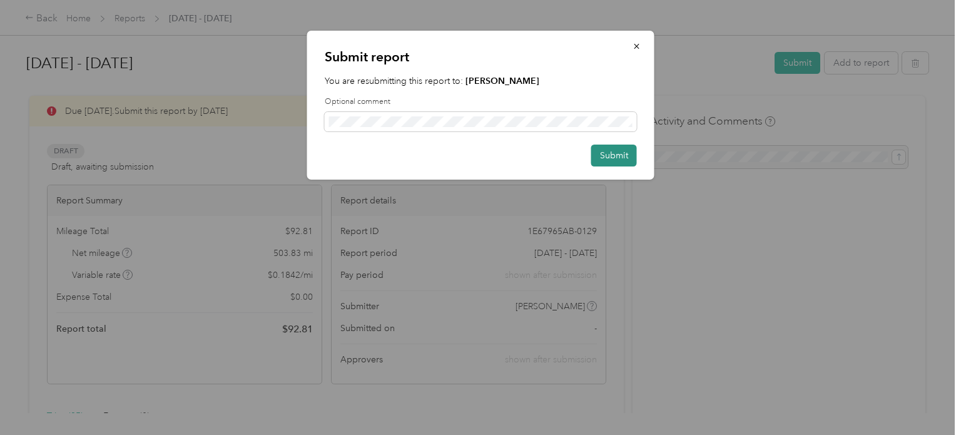
click at [625, 157] on button "Submit" at bounding box center [614, 156] width 46 height 22
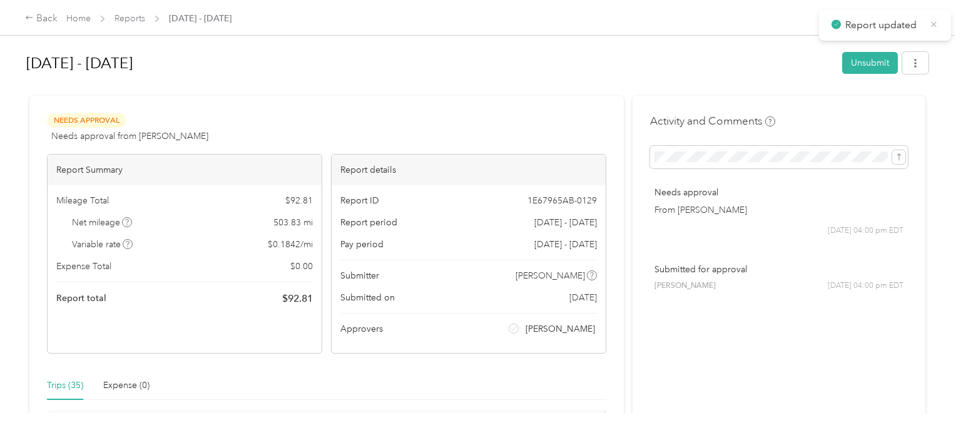
click at [932, 23] on icon at bounding box center [933, 24] width 9 height 11
